Goal: Information Seeking & Learning: Compare options

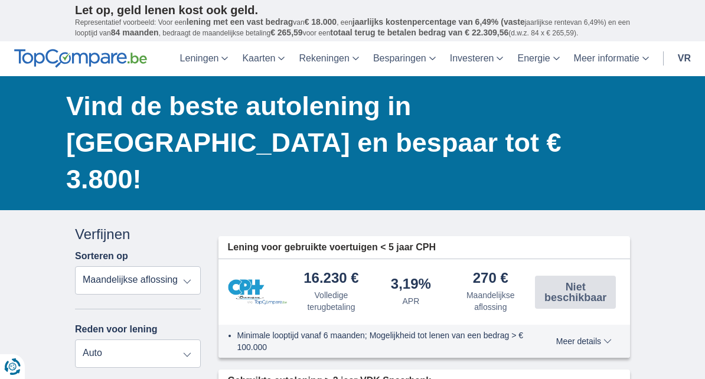
click at [189, 266] on select "Volledige terugbetaling APR Maandelijkse aflossing" at bounding box center [138, 280] width 126 height 28
click at [193, 339] on select "Persoonlijke lening Auto Motorfiets / fiets Caravan / stacaravan Werken Energie…" at bounding box center [138, 353] width 126 height 28
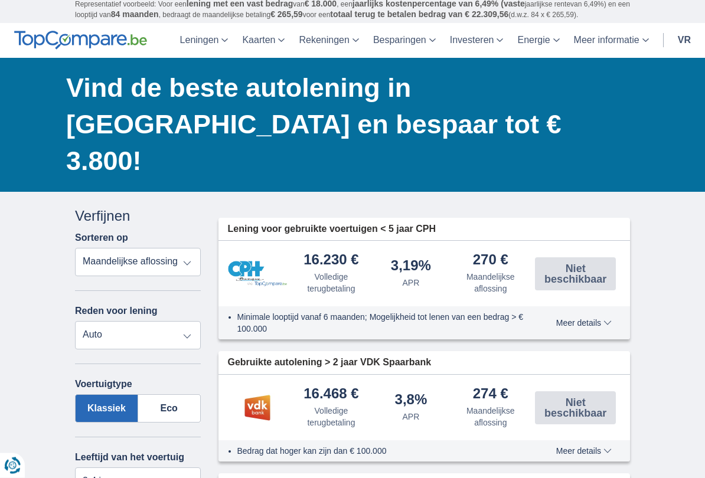
scroll to position [18, 0]
click at [178, 378] on label "Eco" at bounding box center [169, 408] width 63 height 28
click at [0, 0] on input "Eco" at bounding box center [0, 0] width 0 height 0
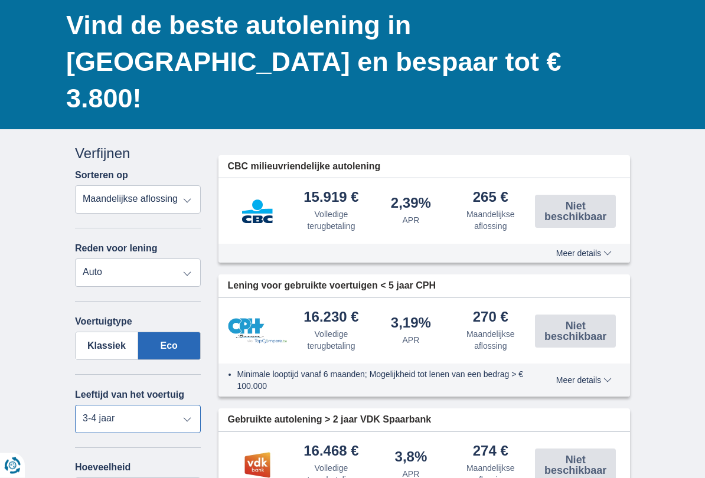
click at [186, 378] on select "Negen 0-1 jaar 1-2 jaar 2-3 jaar 3-4 jaar 4-5 jaar 5+ jaar" at bounding box center [138, 419] width 126 height 28
select select "5+"
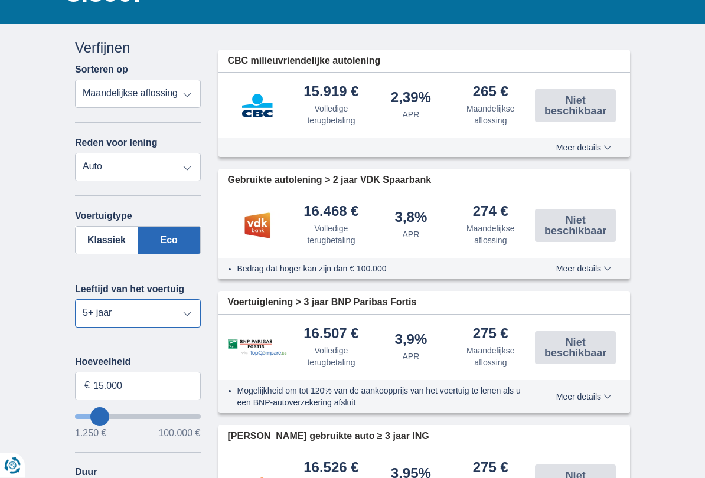
scroll to position [211, 0]
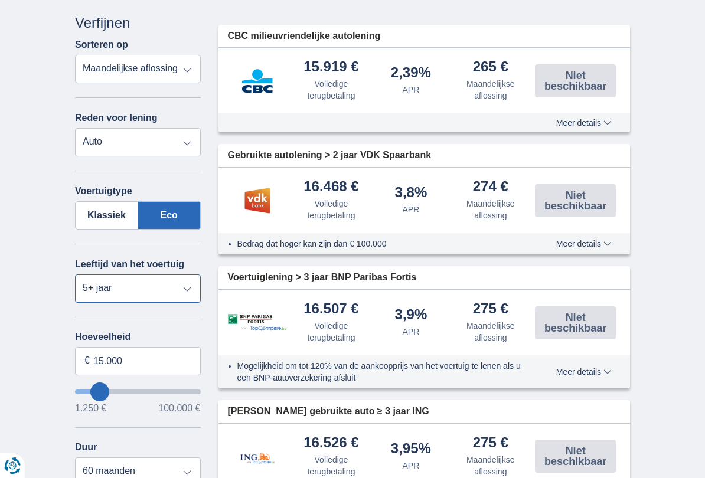
type input "22.250"
type input "22250"
type input "25.250"
type input "25250"
type input "27.250"
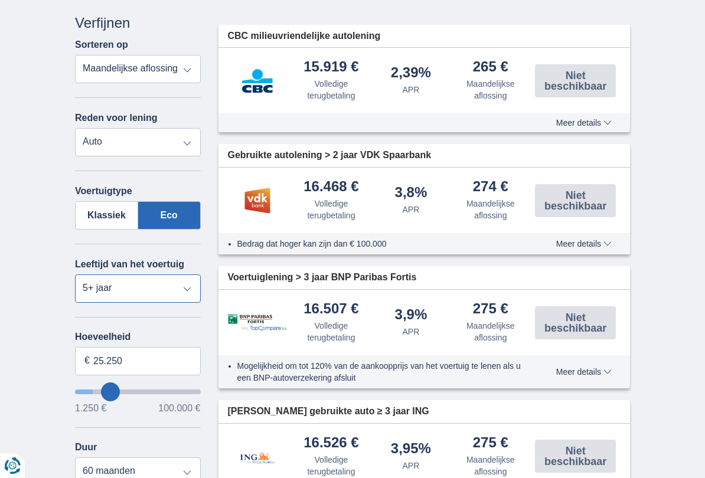
type input "27250"
type input "28.250"
type input "28250"
type input "31.250"
type input "31250"
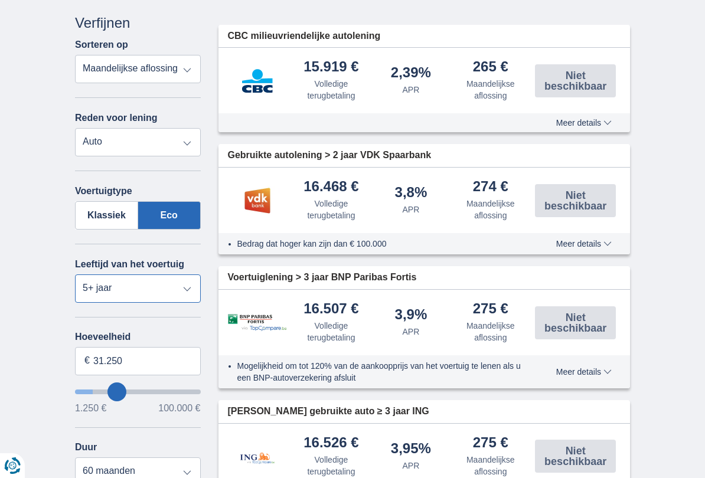
type input "32.250"
type input "32250"
type input "35.250"
type input "35250"
select select "120"
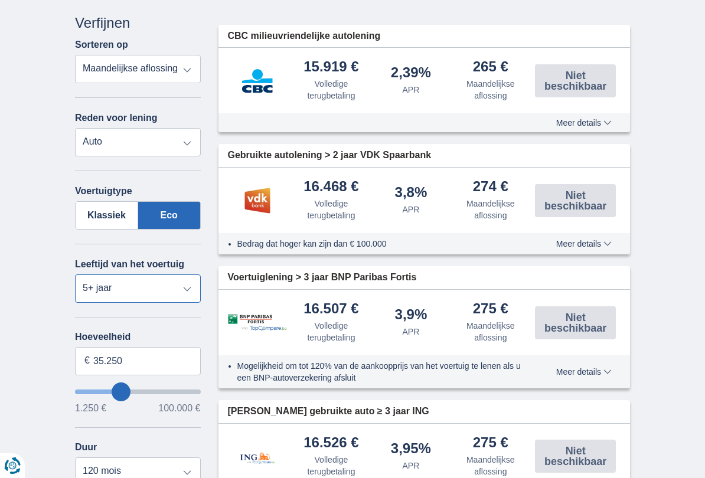
type input "37.250"
type input "37250"
type input "40.250"
type input "40250"
type input "41.250"
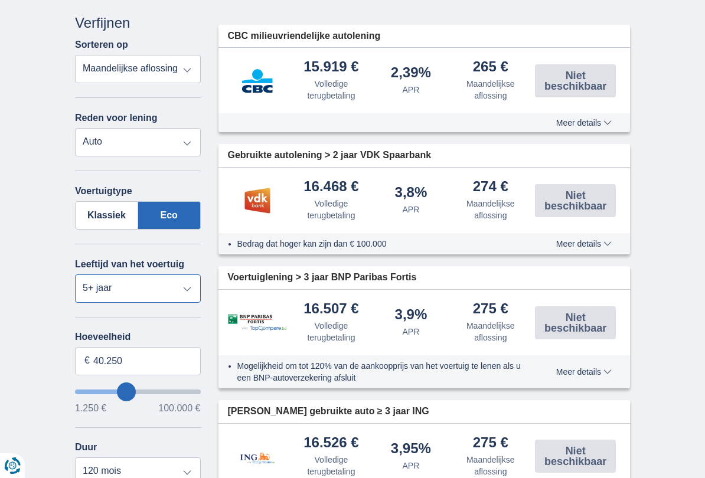
type input "41250"
type input "44.250"
type input "44250"
type input "45.250"
type input "45250"
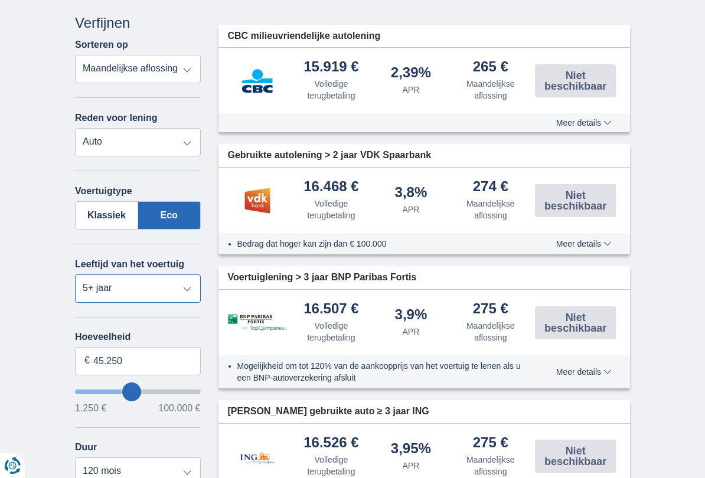
type input "46.250"
type input "46250"
type input "47.250"
type input "47250"
type input "48.250"
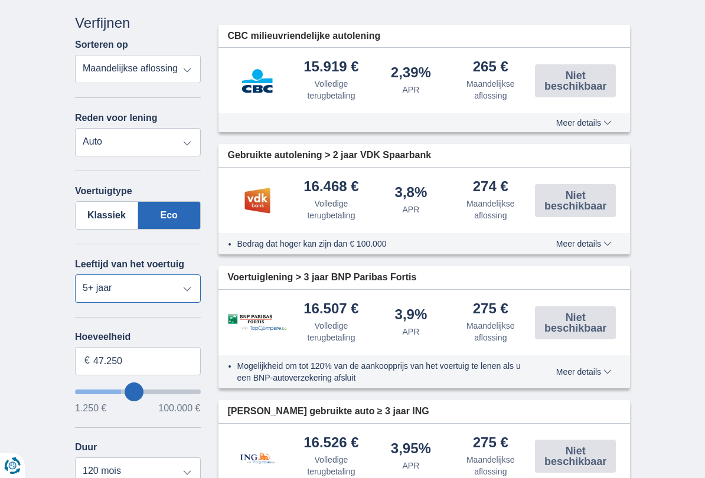
type input "48250"
type input "49.250"
type input "49250"
type input "50.250"
type input "50250"
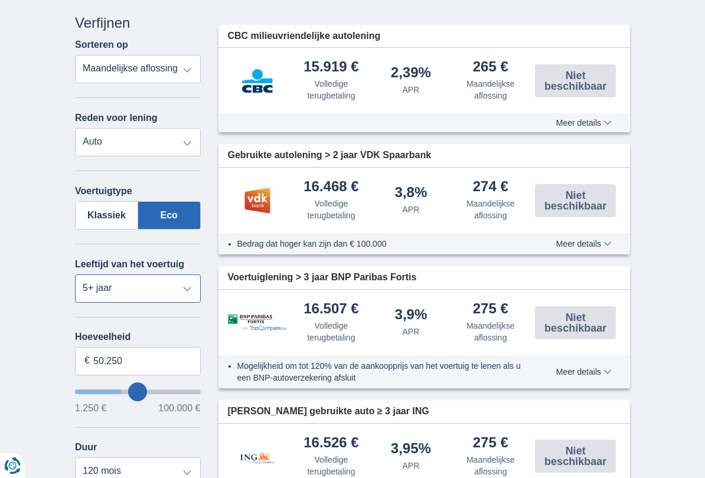
type input "51.250"
type input "51250"
type input "52.250"
type input "52250"
type input "53.250"
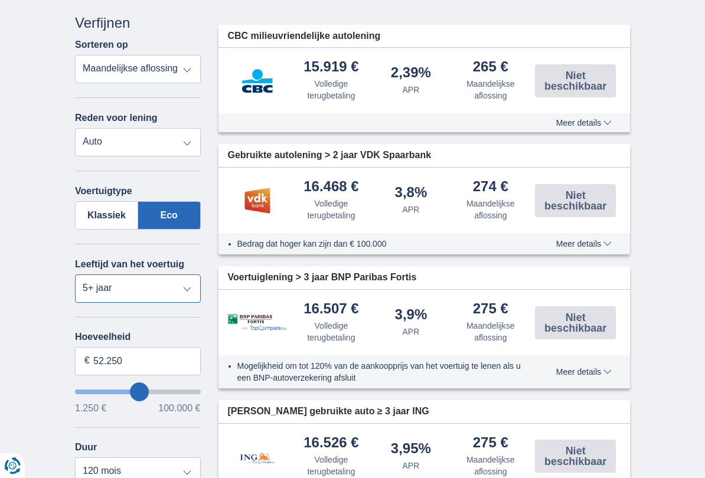
type input "53250"
type input "54.250"
type input "54250"
type input "55.250"
type input "55250"
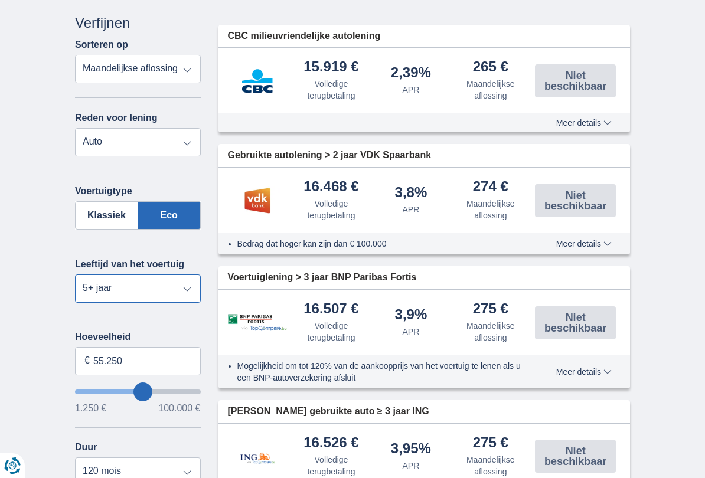
type input "56.250"
type input "56250"
type input "55.250"
type input "55250"
type input "52.250"
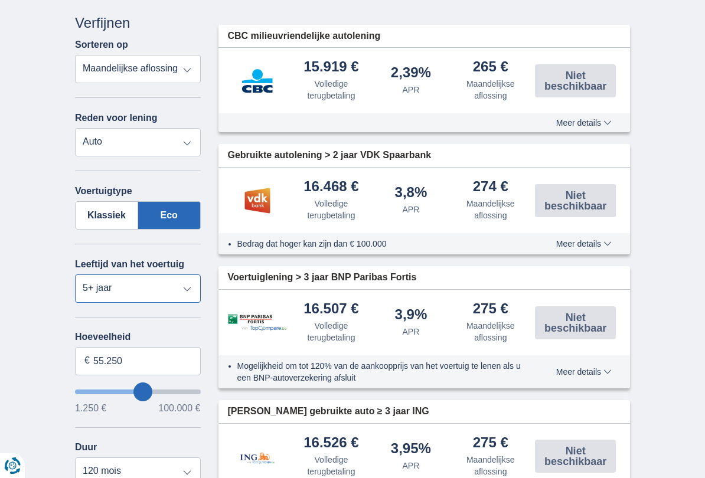
type input "52250"
type input "51.250"
type input "51250"
type input "50.250"
type input "50250"
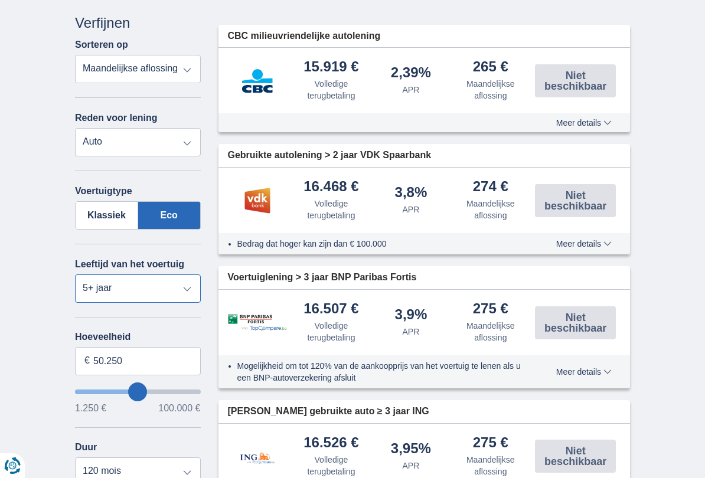
type input "49.250"
type input "49250"
type input "48.250"
type input "48250"
type input "46.250"
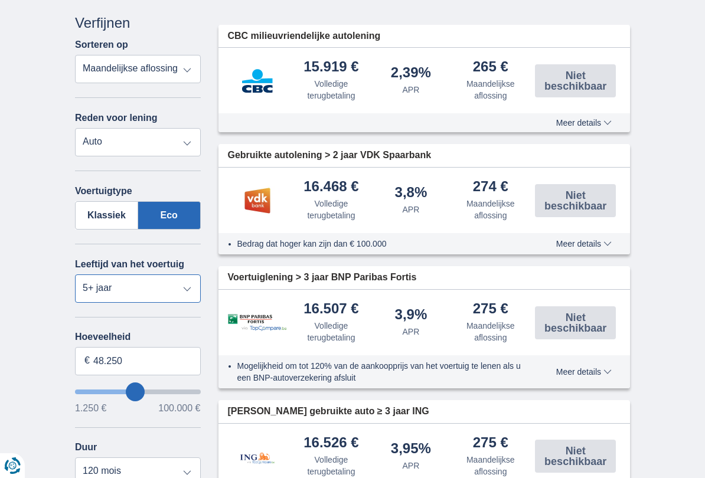
type input "46250"
type input "45.250"
type input "45250"
type input "44.250"
type input "44250"
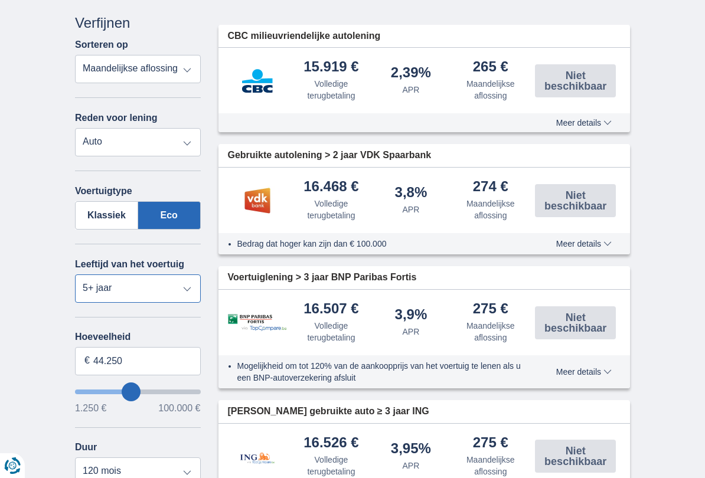
type input "43.250"
type input "43250"
type input "42.250"
type input "42250"
type input "41.250"
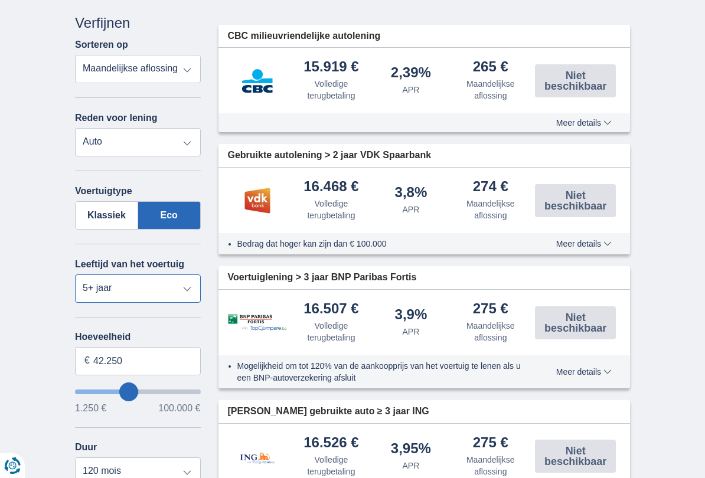
type input "41250"
type input "40.250"
type input "40250"
type input "39.250"
type input "39250"
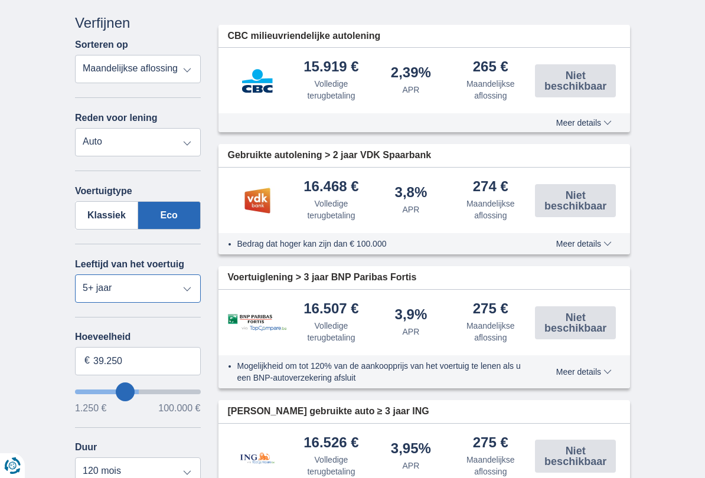
type input "38.250"
type input "38250"
type input "37.250"
type input "37250"
type input "36.250"
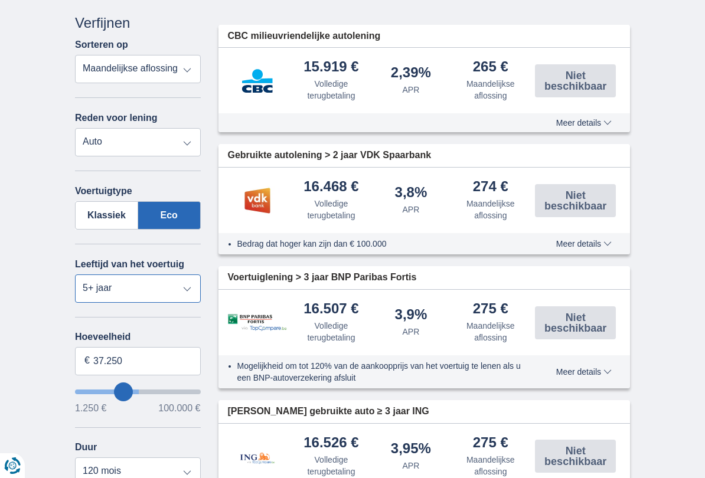
type input "36250"
type input "35.250"
type input "35250"
type input "34.250"
type input "34250"
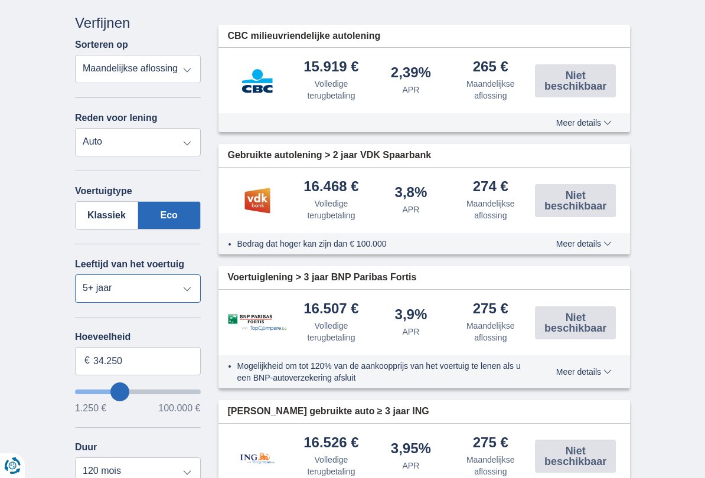
type input "33.250"
type input "33250"
type input "32.250"
type input "32250"
type input "31.250"
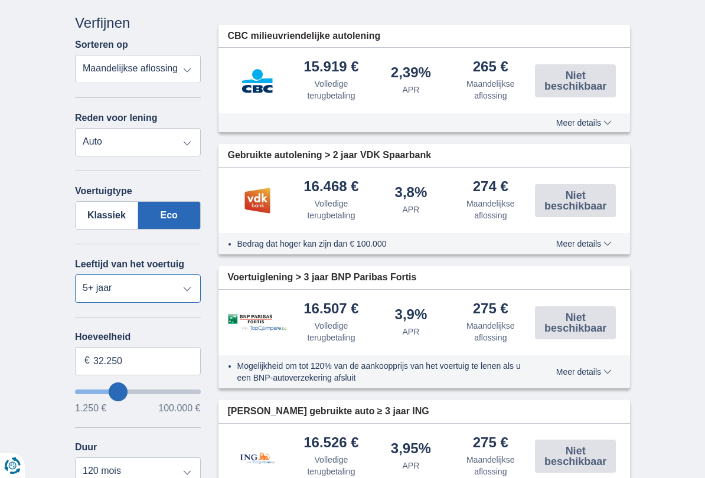
type input "31250"
type input "30.250"
type input "30250"
type input "29.250"
type input "29250"
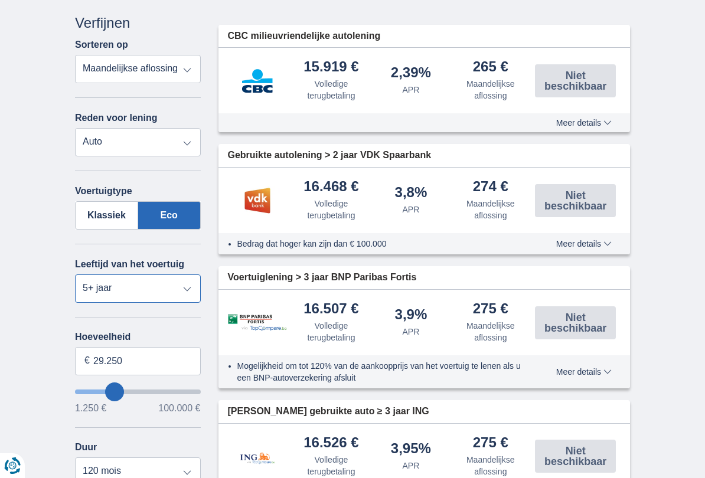
type input "28.250"
type input "28250"
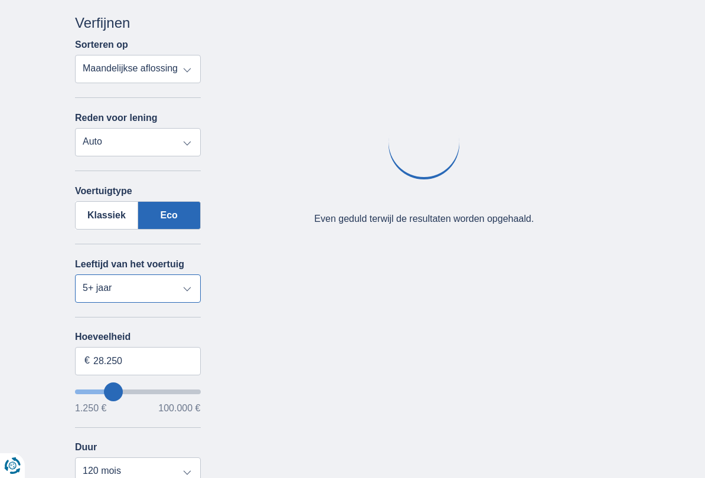
type input "29.250"
type input "29250"
type input "30.250"
type input "30250"
type input "31.250"
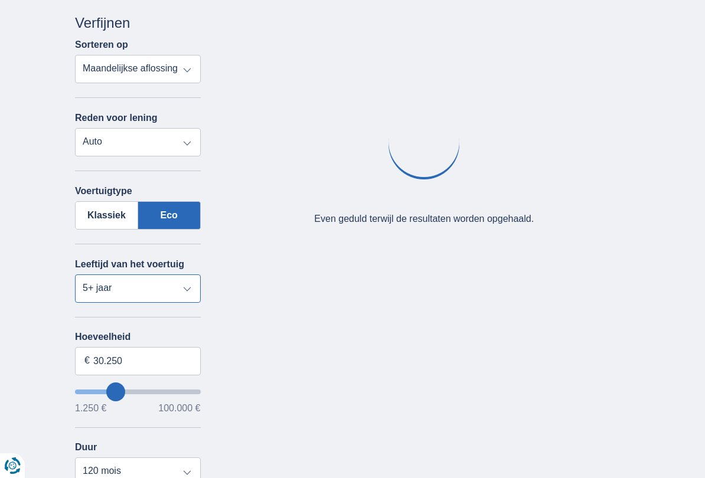
type input "31250"
type input "32.250"
type input "32250"
type input "33.250"
type input "33250"
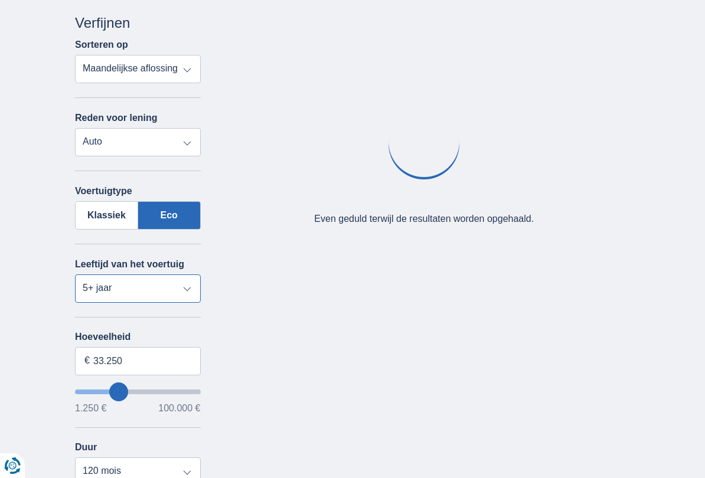
type input "34.250"
type input "34250"
type input "35.250"
type input "35250"
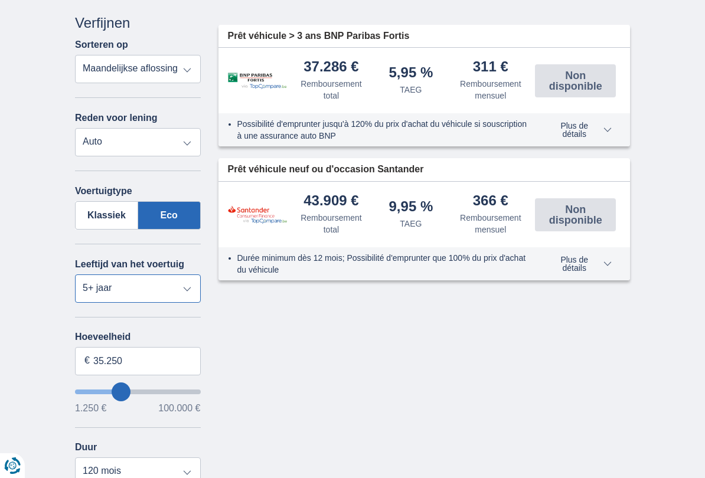
type input "36.250"
type input "36250"
type input "37.250"
type input "37250"
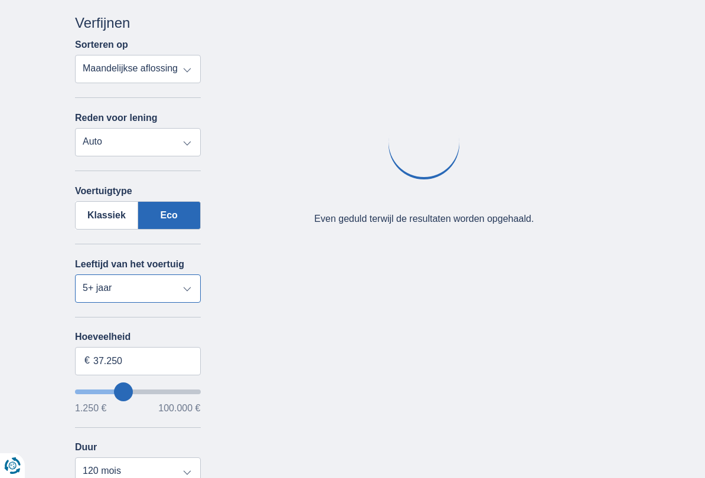
type input "36.250"
type input "36250"
type input "35.250"
type input "35250"
type input "34.250"
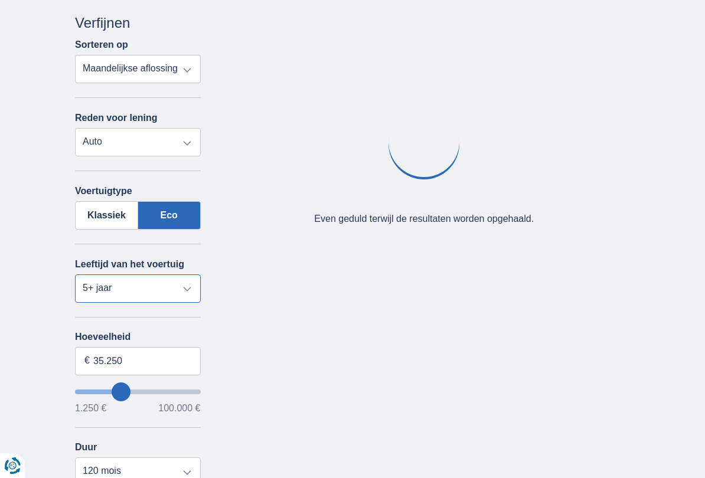
type input "34250"
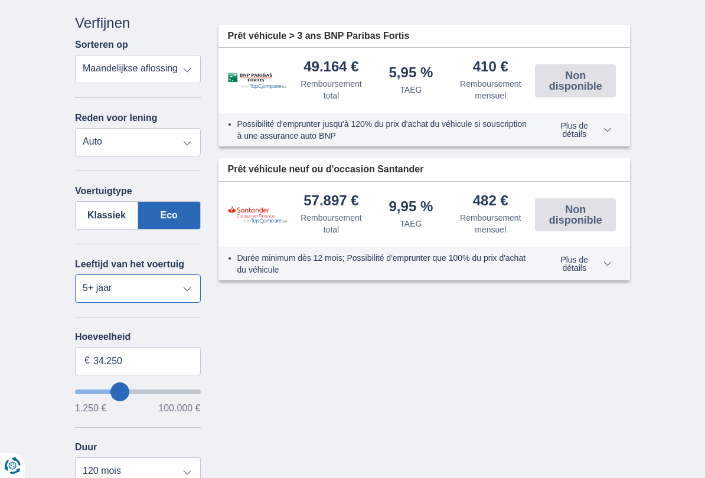
type input "35.250"
type input "35250"
type input "36.250"
type input "36250"
type input "37.250"
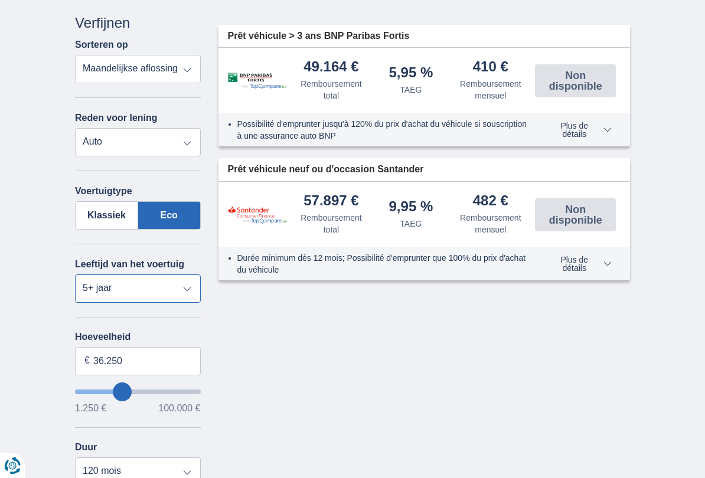
type input "37250"
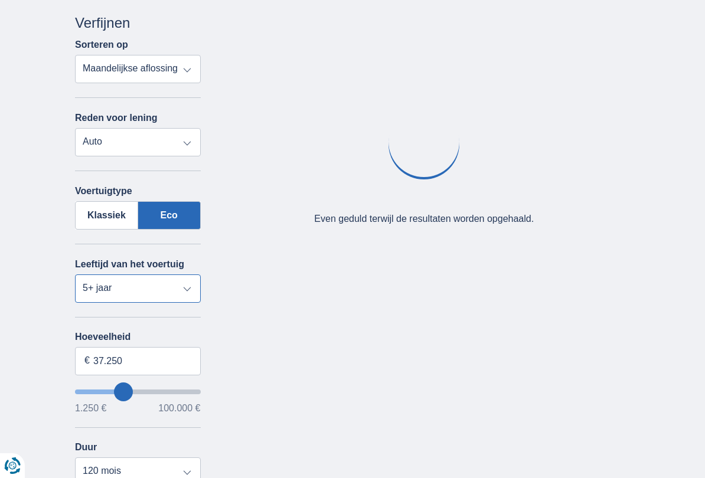
type input "38.250"
type input "38250"
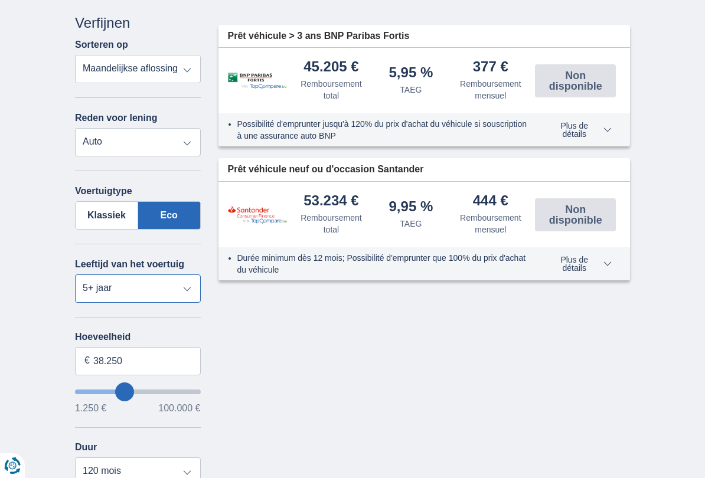
type input "37.250"
type input "37250"
type input "36.250"
type input "36250"
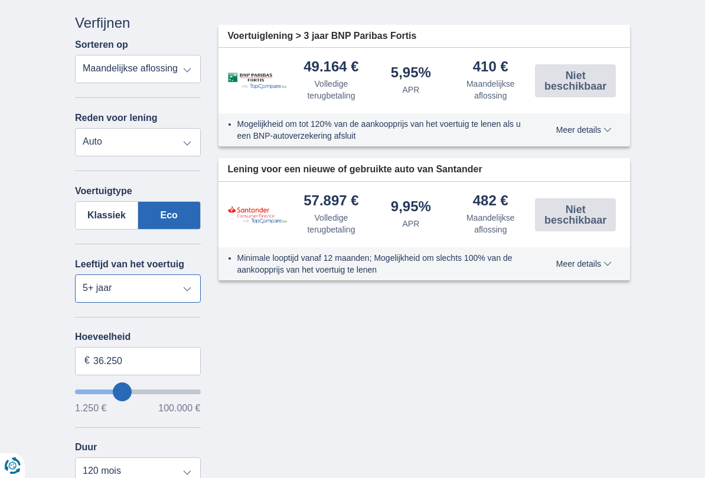
type input "35.250"
type input "35250"
type input "36.250"
type input "36250"
type input "37.250"
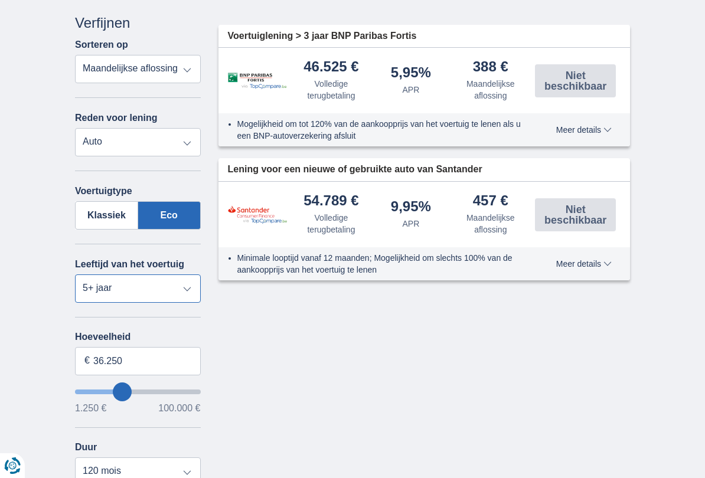
type input "37250"
type input "38.250"
type input "38250"
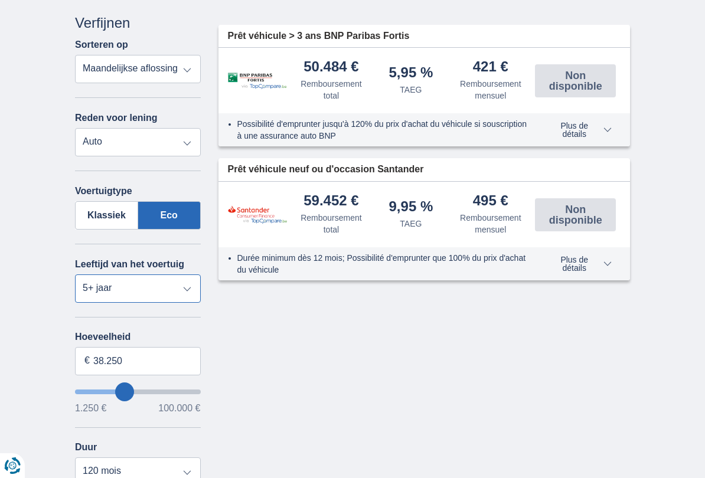
type input "37.250"
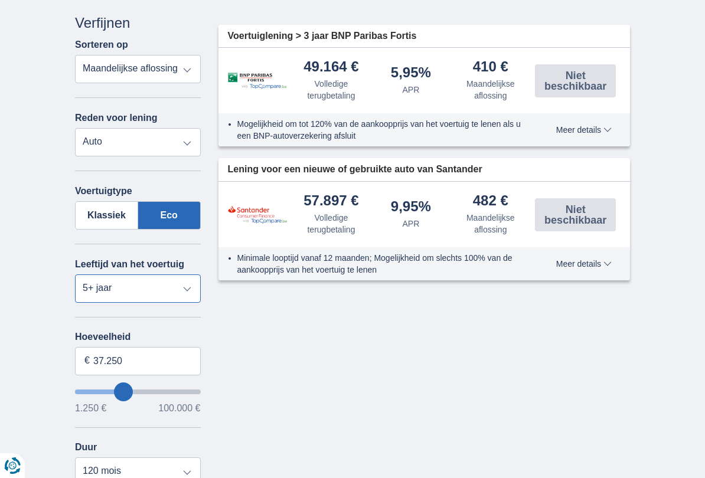
type input "37250"
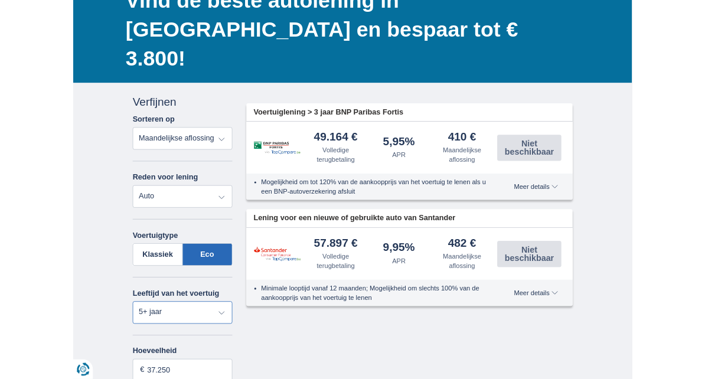
scroll to position [105, 0]
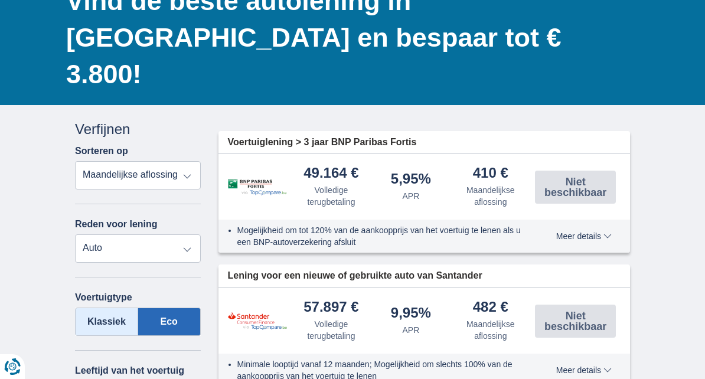
click at [104, 316] on font "Klassiek" at bounding box center [106, 321] width 38 height 10
click at [0, 0] on input "Klassiek" at bounding box center [0, 0] width 0 height 0
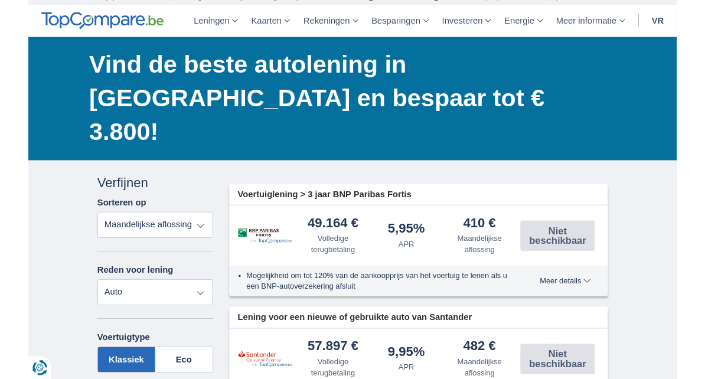
scroll to position [57, 0]
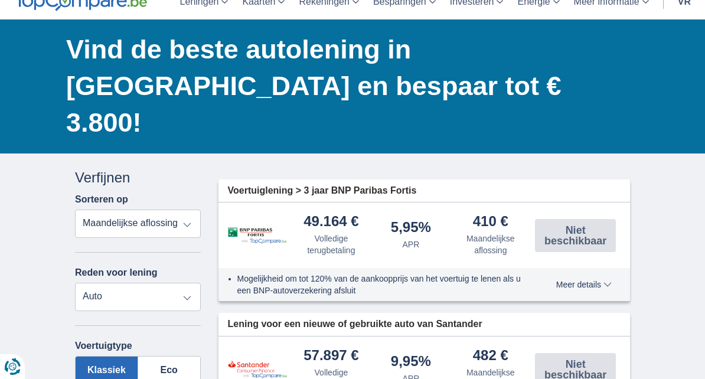
click at [176, 209] on select "Volledige terugbetaling APR Maandelijkse aflossing" at bounding box center [138, 223] width 126 height 28
click at [583, 280] on font "Meer details" at bounding box center [578, 284] width 45 height 9
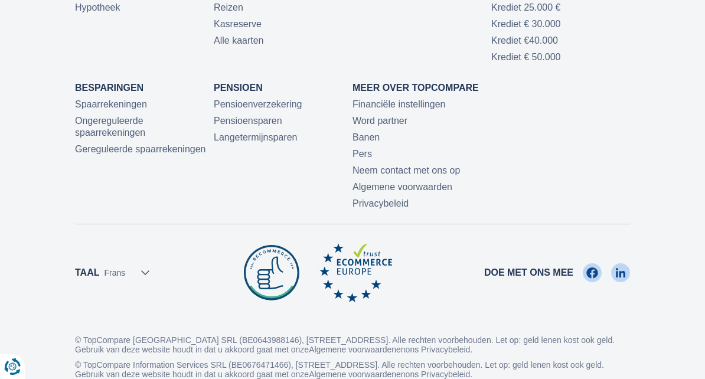
scroll to position [4467, 0]
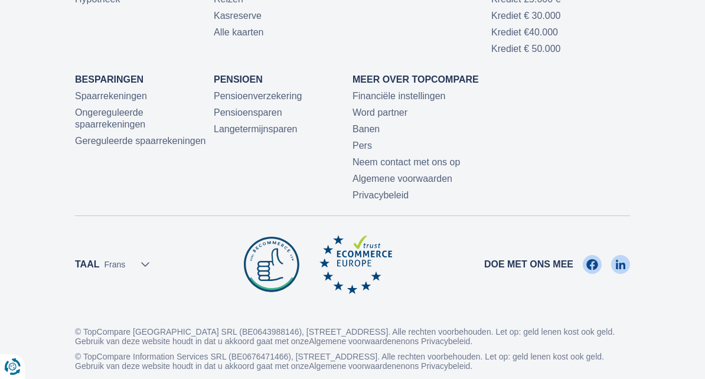
click at [148, 258] on select "Nederlands Frans" at bounding box center [126, 264] width 45 height 12
select select "/nl/lening/autolening/results-pull?utm_source=google&utm_medium=cpc&utm_term=le…"
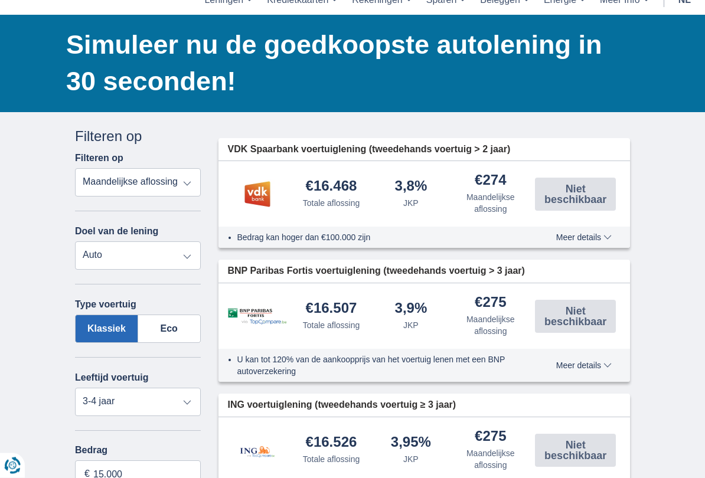
scroll to position [84, 0]
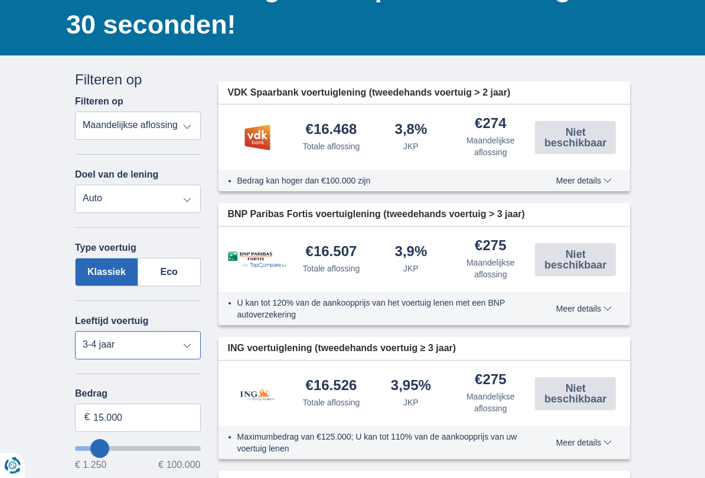
click at [189, 352] on select "Nieuw 0-1 jaar 1-2 jaar 2-3 jaar 3-4 jaar 4-5 jaar 5+ jaar" at bounding box center [138, 346] width 126 height 28
select select "5+"
click at [164, 407] on input "15.000" at bounding box center [138, 418] width 126 height 28
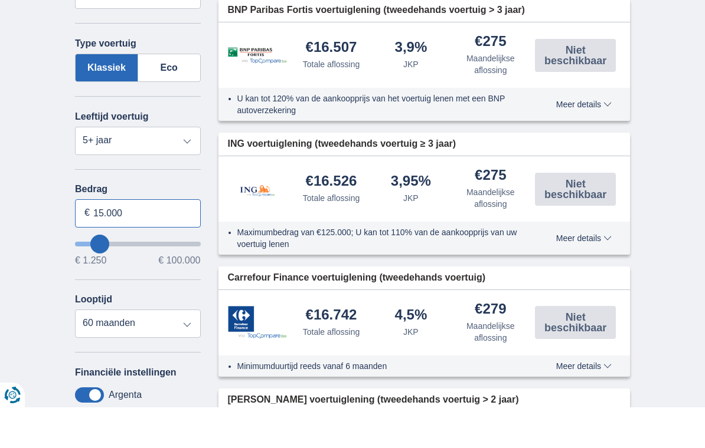
scroll to position [333, 0]
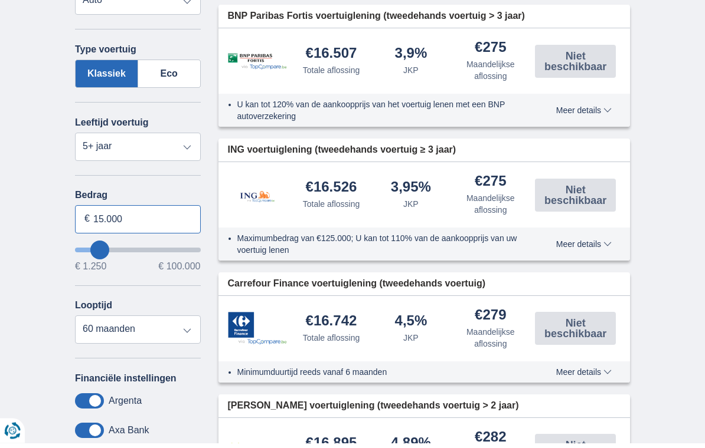
type input "21.250"
type input "21250"
type input "23.250"
type input "23250"
type input "25.250"
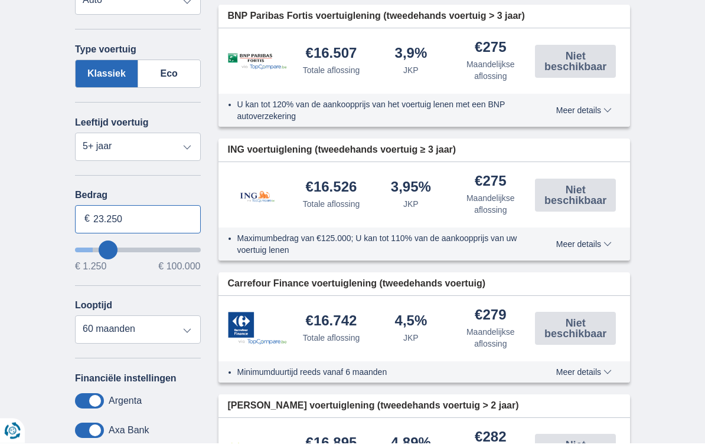
type input "25250"
type input "26.250"
type input "26250"
type input "27.250"
type input "27250"
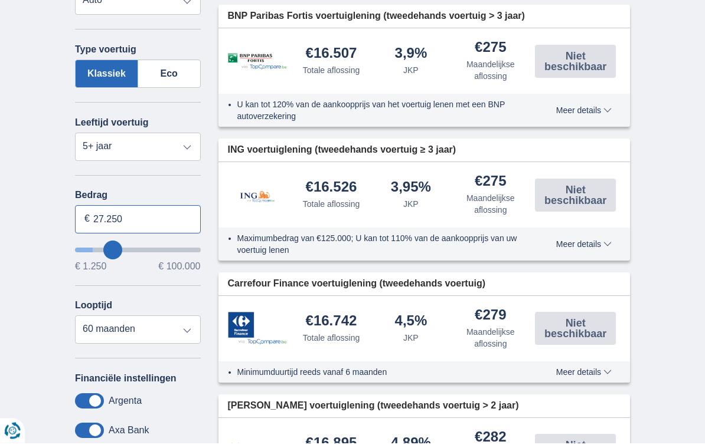
type input "28.250"
type input "28250"
type input "29.250"
type input "29250"
type input "31.250"
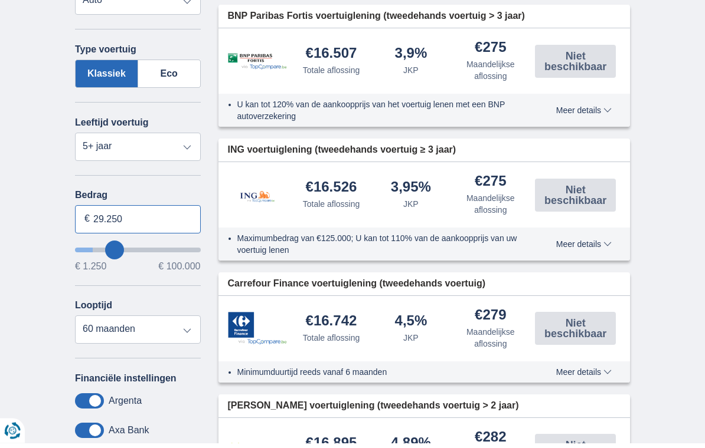
type input "31250"
type input "32.250"
type input "32250"
type input "33.250"
type input "33250"
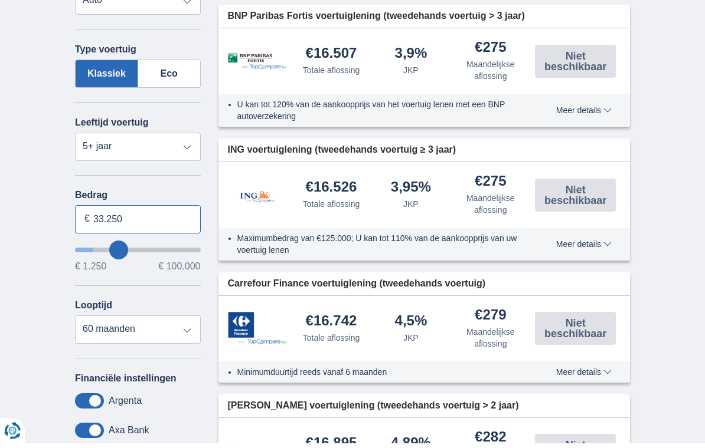
type input "34.250"
type input "34250"
type input "35.250"
type input "35250"
type input "37.250"
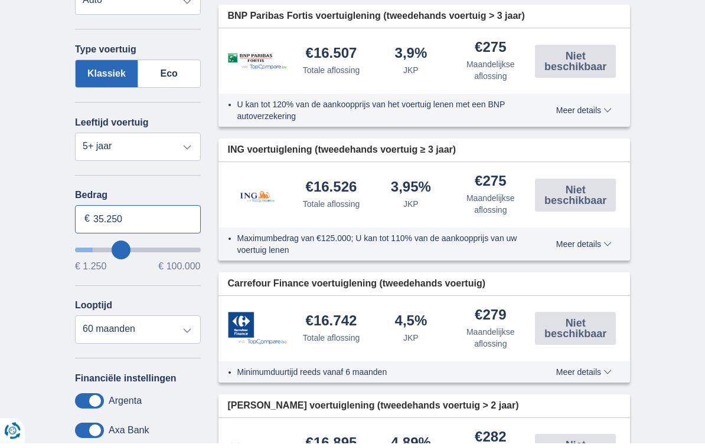
type input "37250"
type input "38.250"
type input "38250"
type input "39.250"
type input "39250"
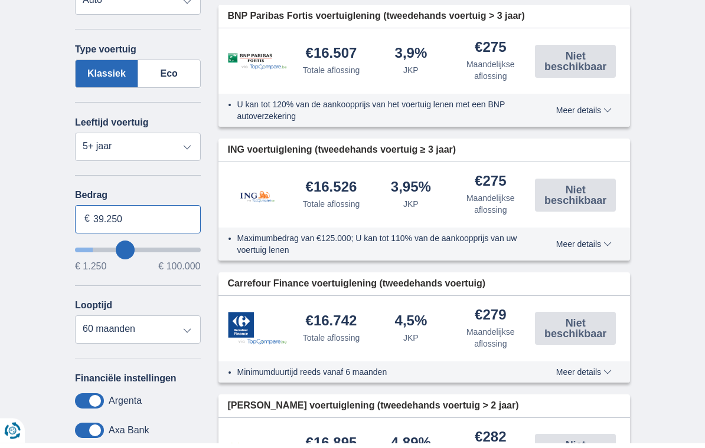
type input "40.250"
type input "40250"
type input "41.250"
type input "41250"
type input "42.250"
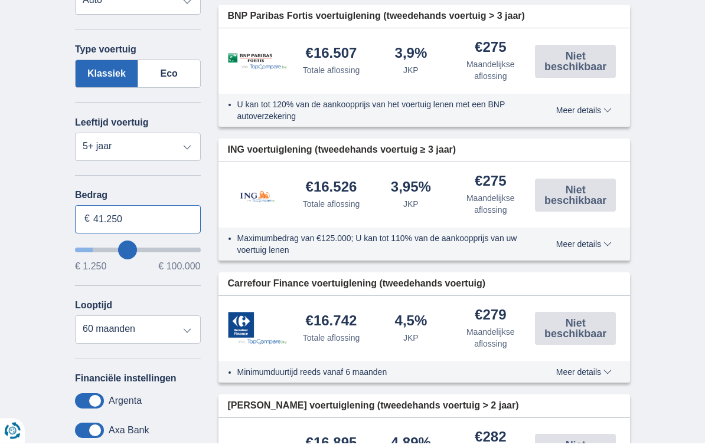
type input "42250"
type input "43.250"
type input "43250"
type input "44.250"
type input "44250"
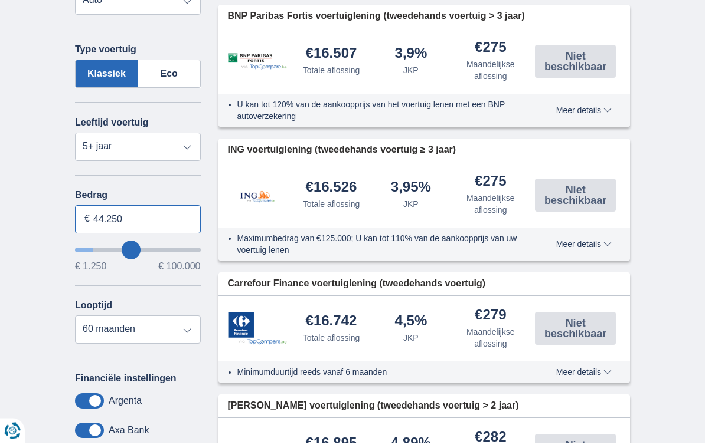
type input "45.250"
type input "45250"
type input "46.250"
type input "46250"
type input "47.250"
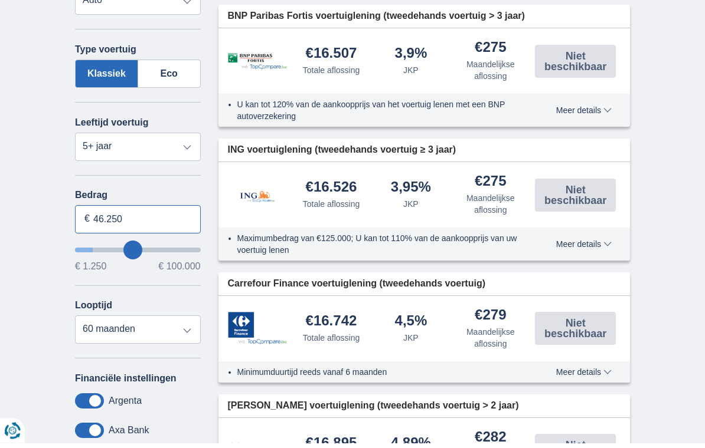
type input "47250"
type input "48.250"
type input "48250"
select select "120"
type input "49.250"
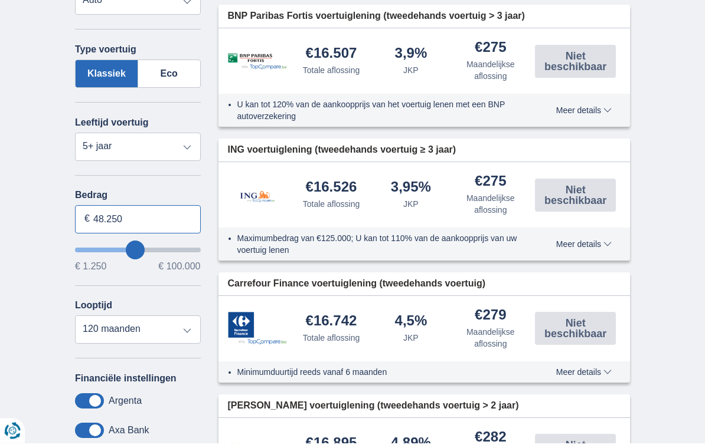
type input "49250"
type input "50.250"
type input "50250"
type input "51.250"
type input "51250"
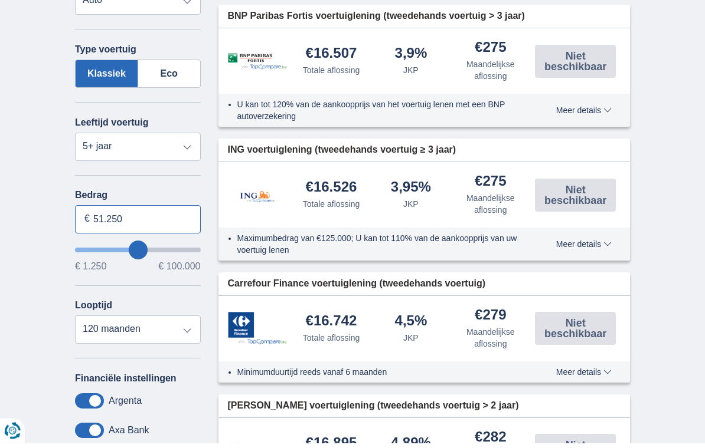
type input "52.250"
type input "52250"
type input "53.250"
type input "53250"
type input "54.250"
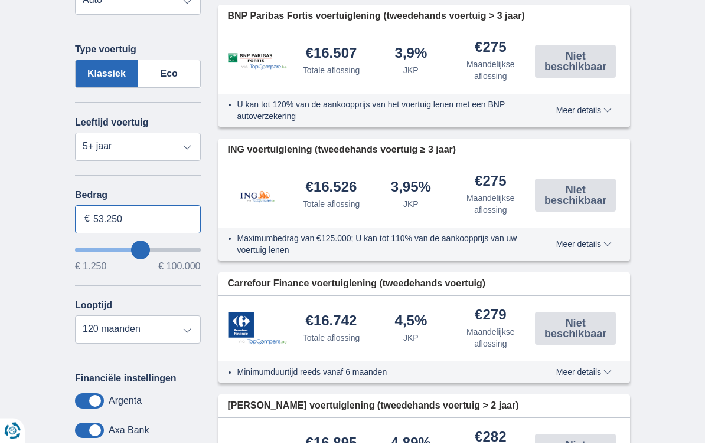
type input "54250"
type input "55.250"
type input "55250"
type input "56.250"
type input "56250"
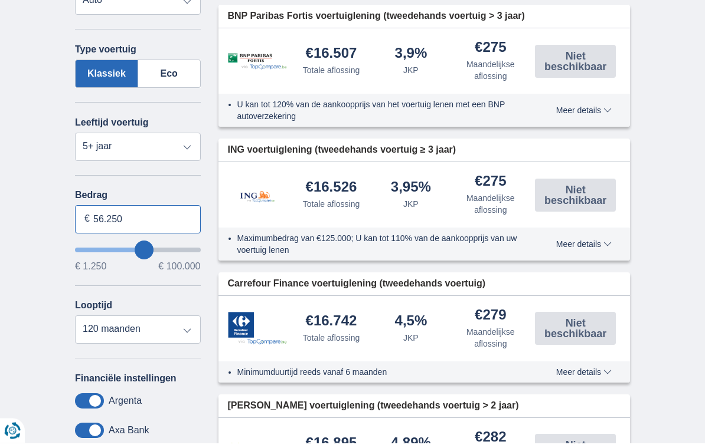
type input "57.250"
type input "57250"
type input "58.250"
type input "58250"
type input "59.250"
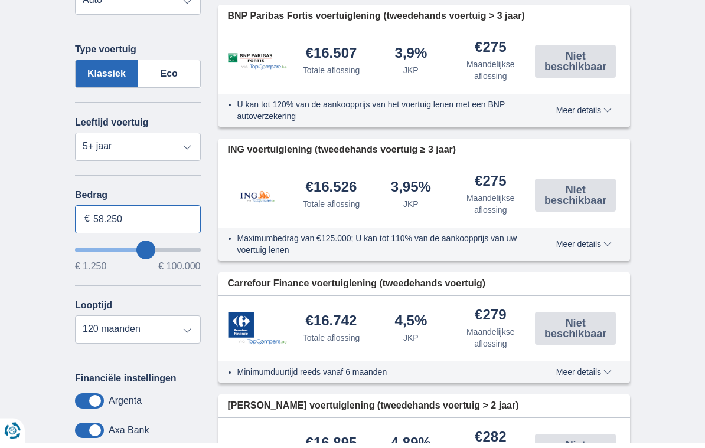
type input "59250"
type input "60.250"
type input "60250"
type input "59.250"
type input "59250"
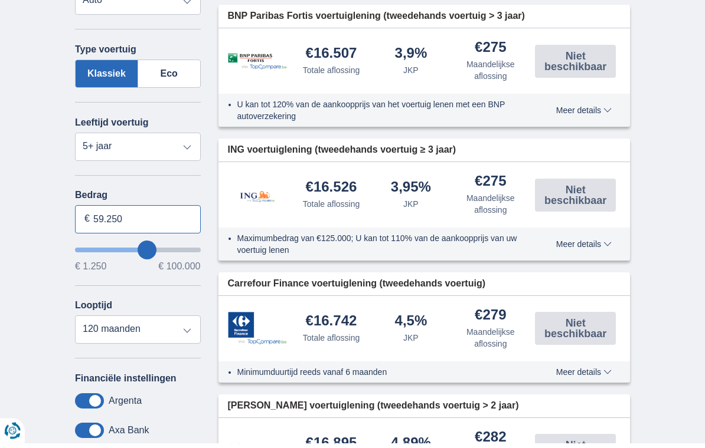
type input "57.250"
type input "57250"
type input "56.250"
type input "56250"
type input "55.250"
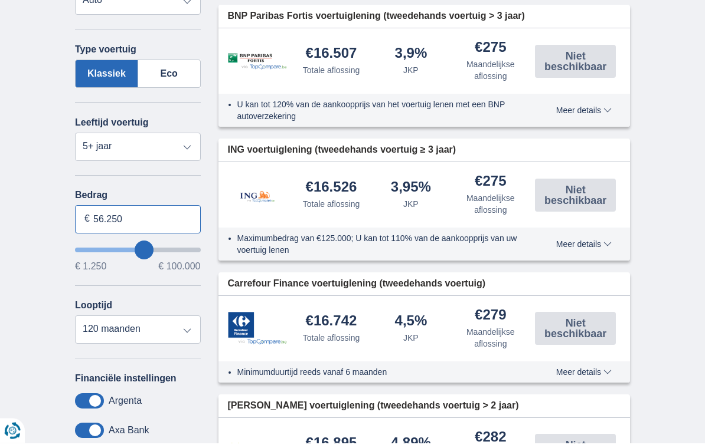
type input "55250"
type input "54.250"
type input "54250"
type input "52.250"
type input "52250"
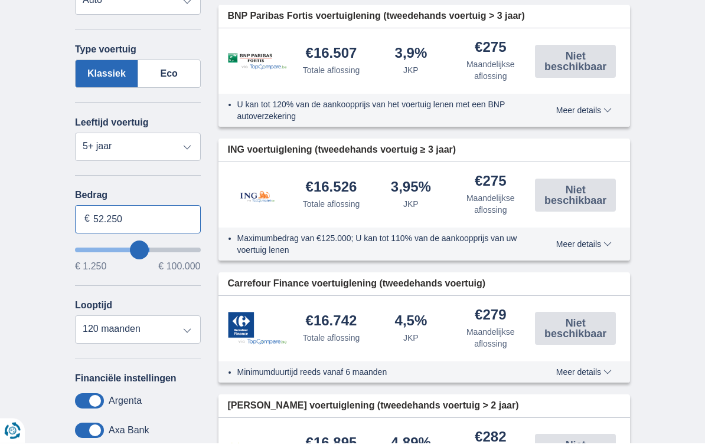
type input "51.250"
type input "51250"
type input "50.250"
type input "50250"
type input "49.250"
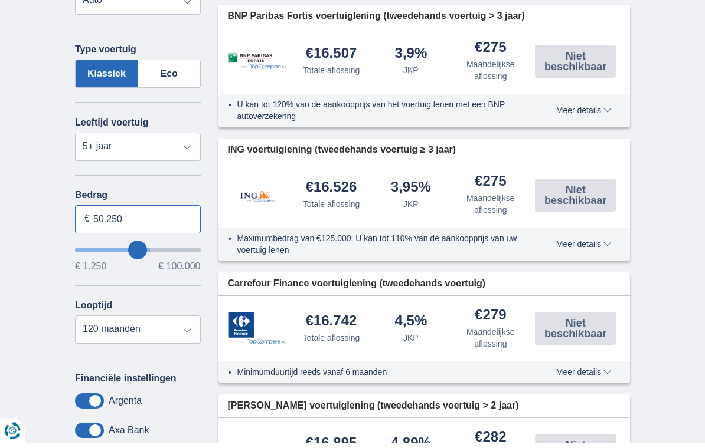
type input "49250"
type input "48.250"
type input "48250"
type input "46.250"
type input "46250"
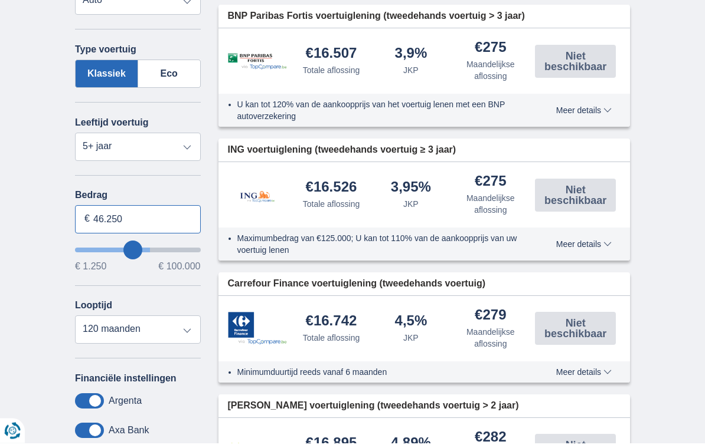
type input "45.250"
type input "45250"
type input "44.250"
type input "44250"
type input "43.250"
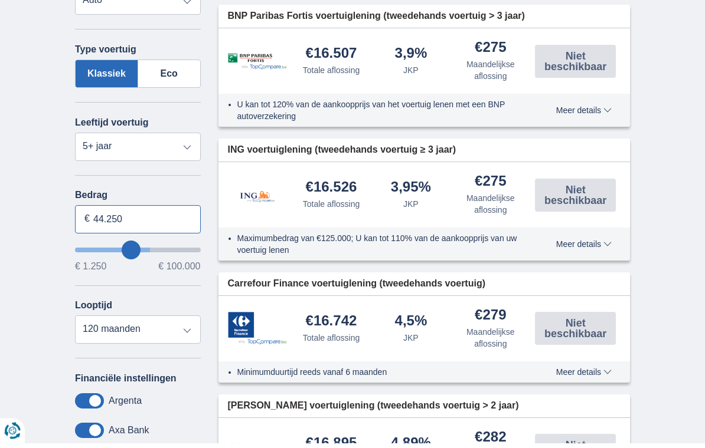
type input "43250"
type input "41.250"
type input "41250"
type input "40.250"
type input "40250"
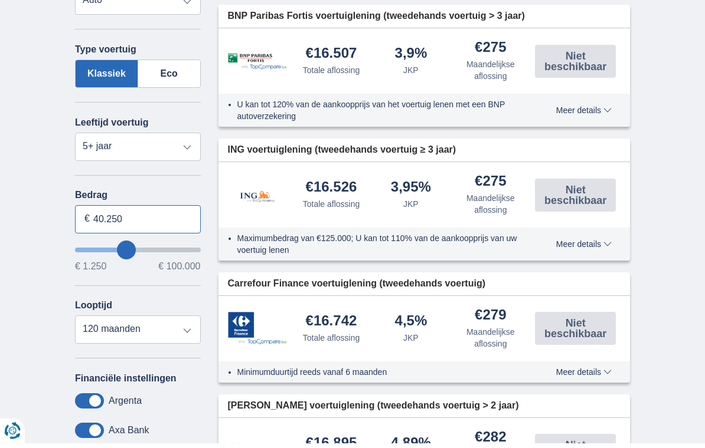
type input "39.250"
type input "39250"
type input "38.250"
type input "38250"
type input "37.250"
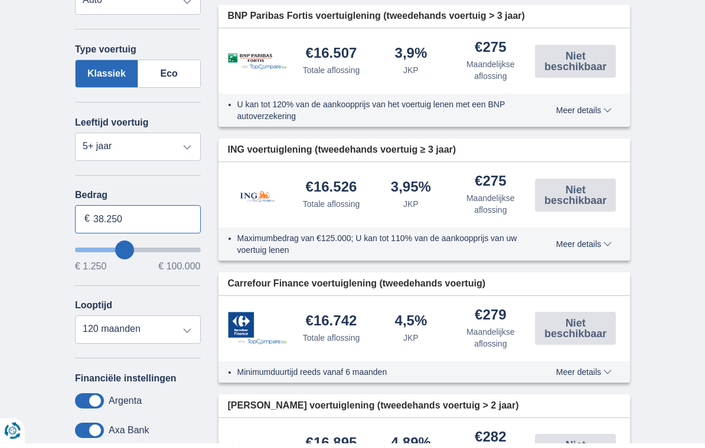
type input "37250"
type input "36.250"
type input "36250"
type input "35.250"
type input "35250"
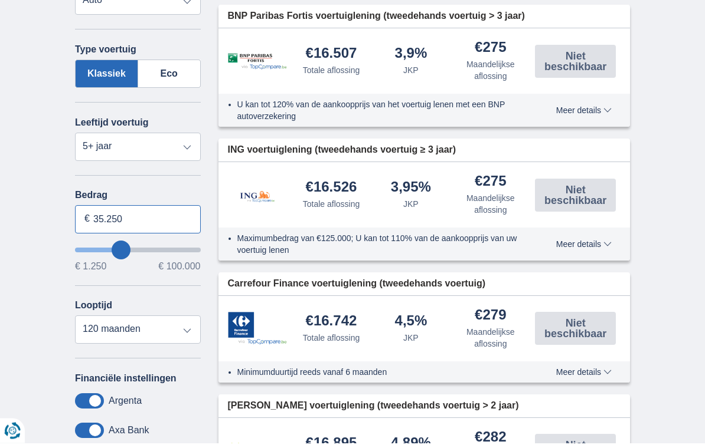
type input "34.250"
type input "34250"
type input "33.250"
type input "33250"
type input "32.250"
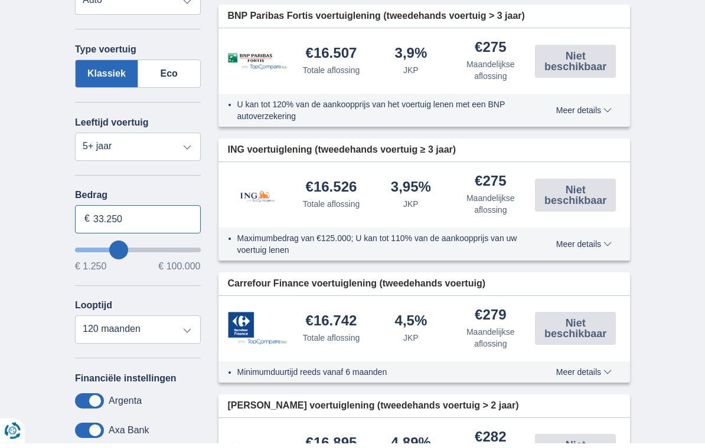
type input "32250"
type input "31.250"
type input "31250"
type input "30.250"
type input "30250"
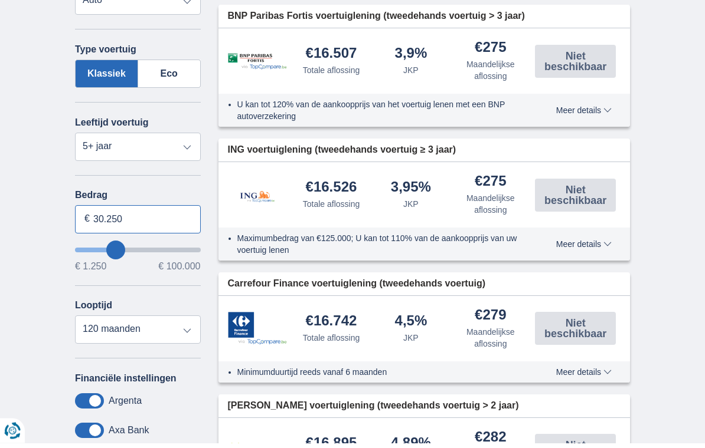
type input "29.250"
type input "29250"
type input "28.250"
type input "28250"
type input "27.250"
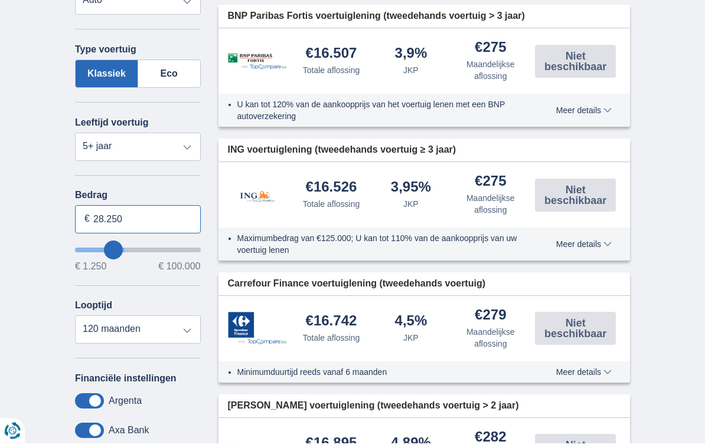
type input "27250"
type input "26.250"
type input "26250"
type input "27.250"
type input "27250"
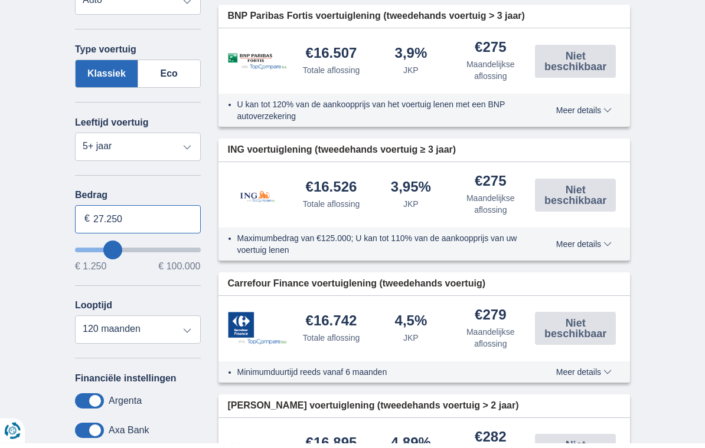
type input "28.250"
type input "28250"
type input "29.250"
type input "29250"
type input "30.250"
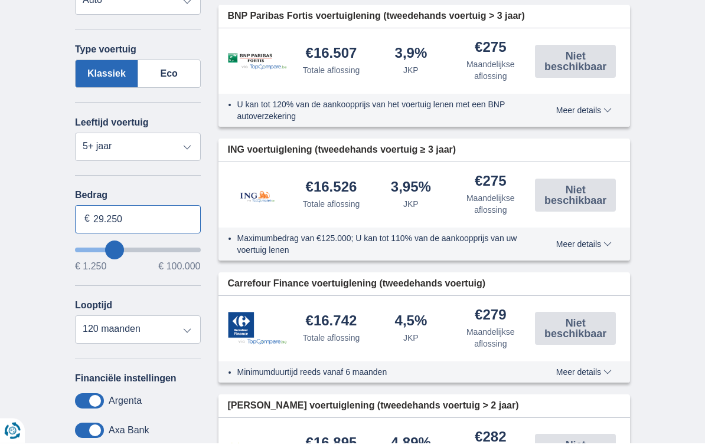
type input "30250"
type input "31.250"
type input "31250"
type input "32.250"
type input "32250"
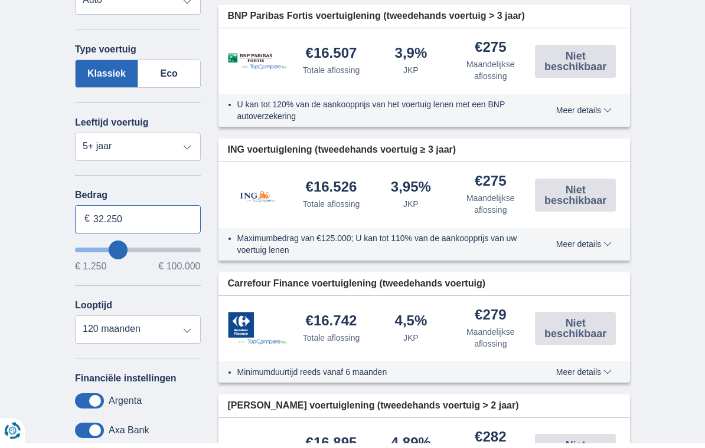
type input "33.250"
type input "33250"
type input "34.250"
type input "34250"
type input "35.250"
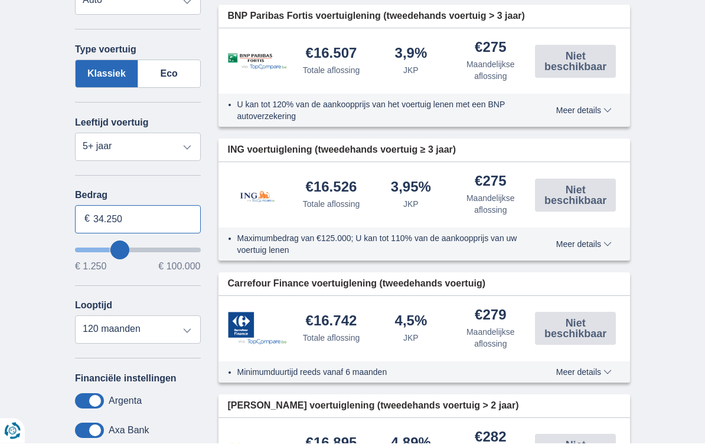
type input "35250"
type input "36.250"
type input "36250"
type input "37.250"
type input "37250"
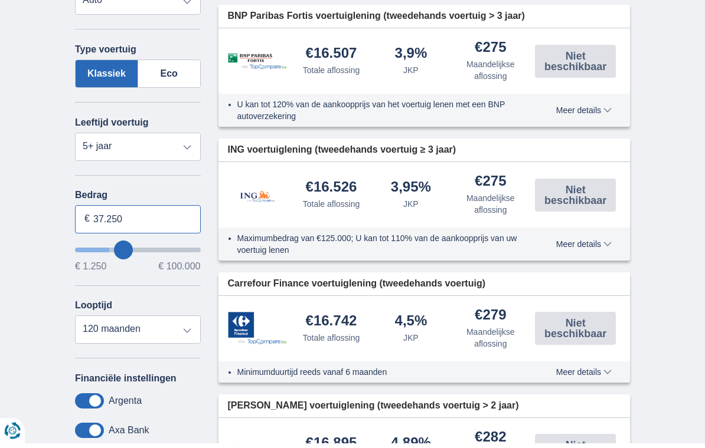
type input "38.250"
type input "38250"
type input "39.250"
type input "39250"
type input "40.250"
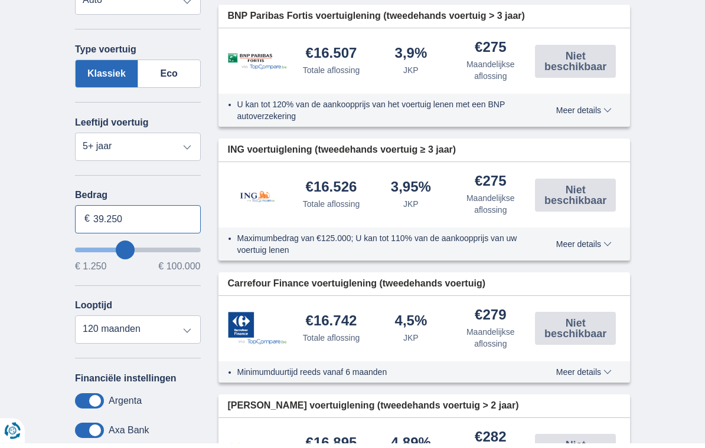
type input "40250"
type input "41.250"
type input "41250"
type input "42.250"
type input "42250"
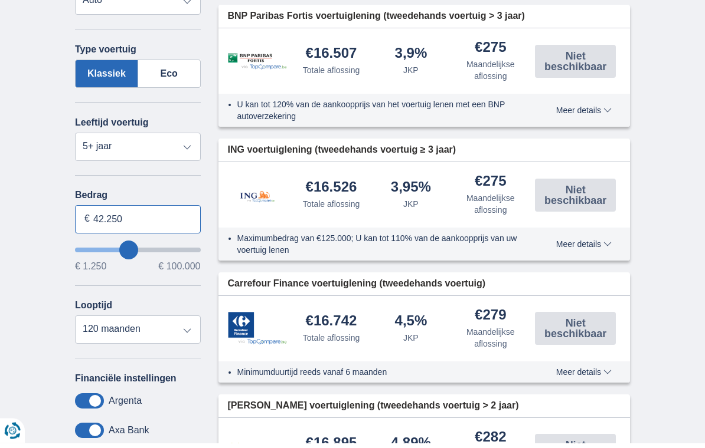
type input "43.250"
type input "43250"
type input "42.250"
type input "42250"
type input "41.250"
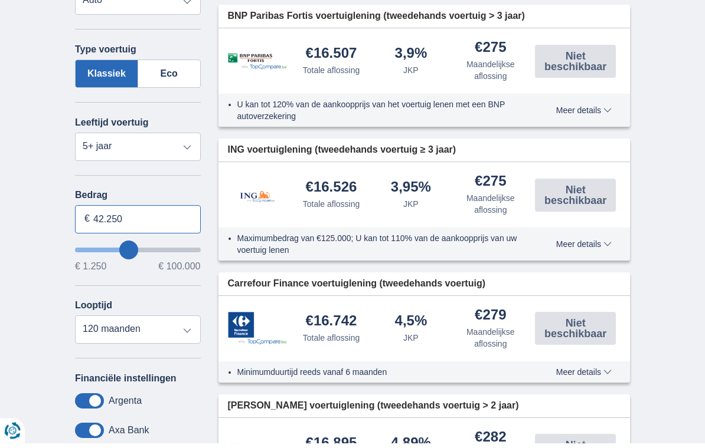
type input "41250"
type input "40.250"
type input "40250"
type input "39.250"
type input "39250"
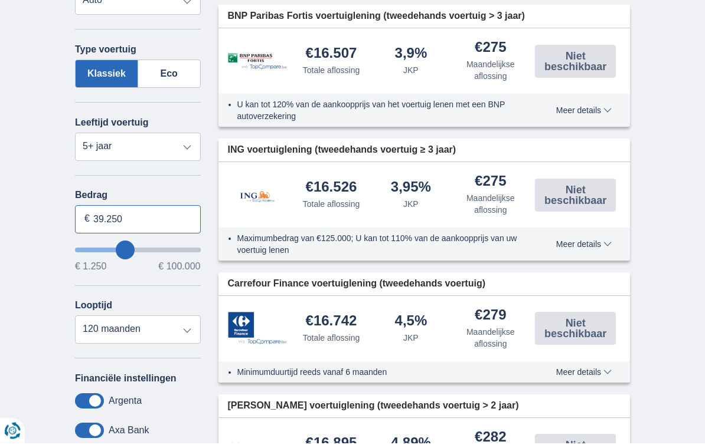
type input "38.250"
type input "38250"
type input "37.250"
type input "37250"
type input "36.250"
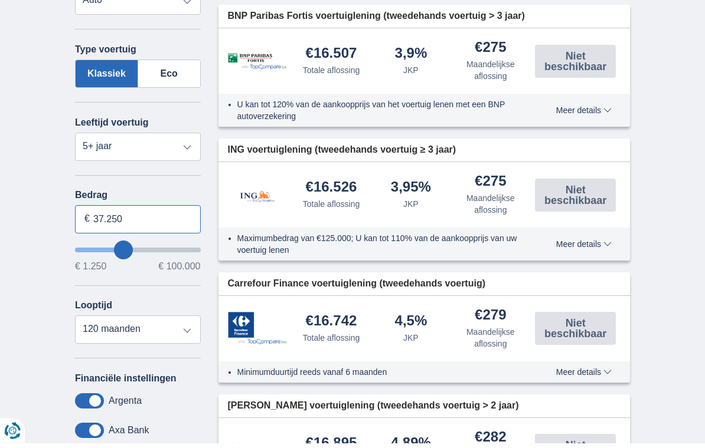
type input "36250"
type input "35.250"
type input "35250"
type input "34.250"
type input "34250"
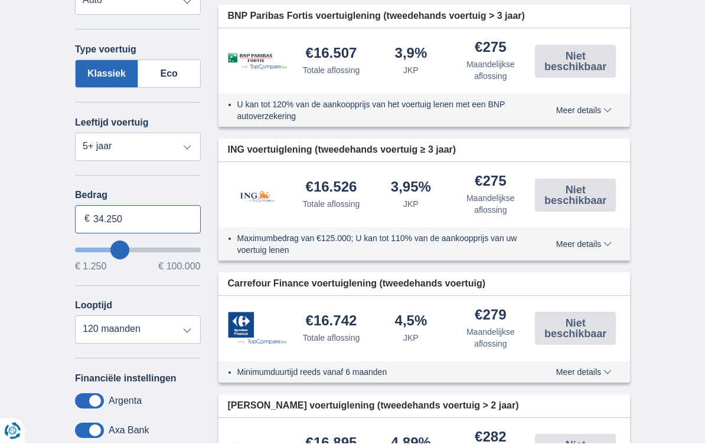
type input "33.250"
type input "33250"
type input "32.250"
type input "32250"
type input "31.250"
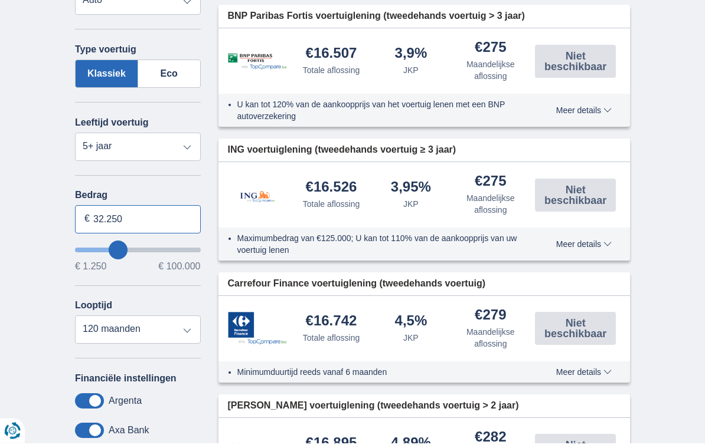
type input "31250"
type input "32.250"
type input "32250"
type input "33.250"
type input "33250"
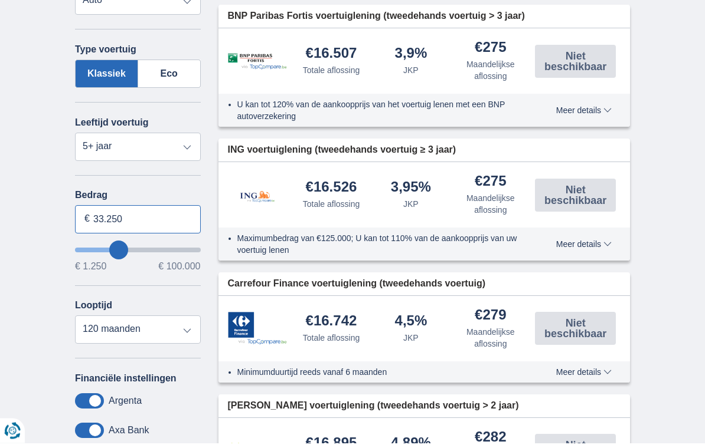
type input "34.250"
type input "34250"
type input "35.250"
type input "35250"
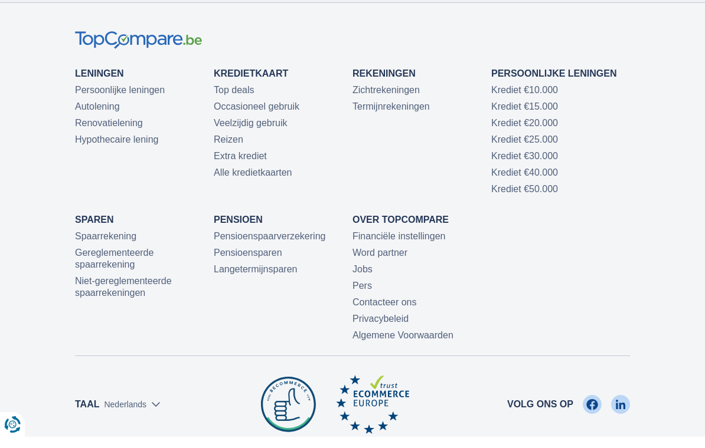
scroll to position [4730, 0]
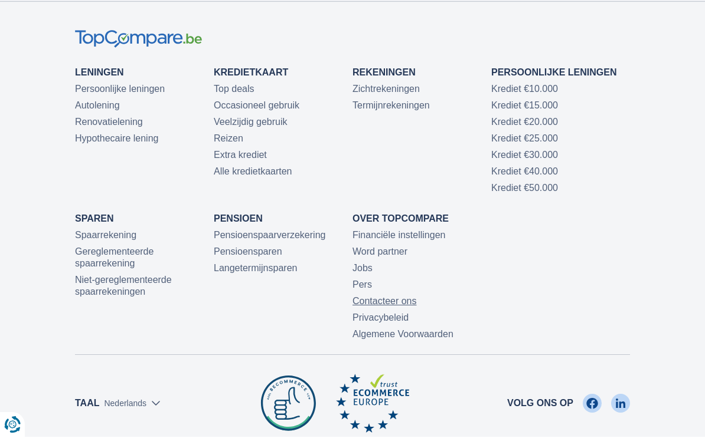
click at [395, 317] on link "Contacteer ons" at bounding box center [384, 312] width 64 height 10
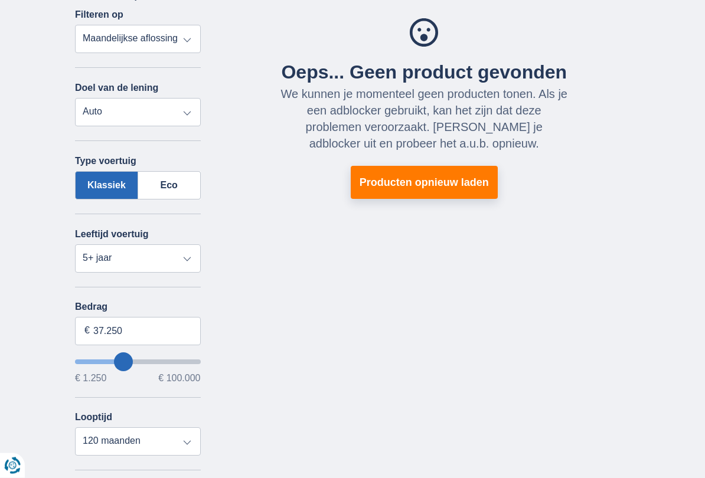
scroll to position [227, 0]
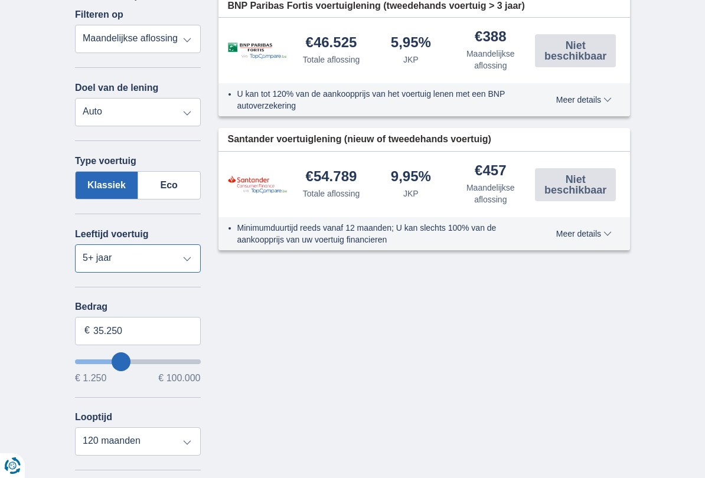
click at [184, 267] on select "Nieuw 0-1 jaar 1-2 jaar 2-3 jaar 3-4 jaar 4-5 jaar 5+ jaar" at bounding box center [138, 258] width 126 height 28
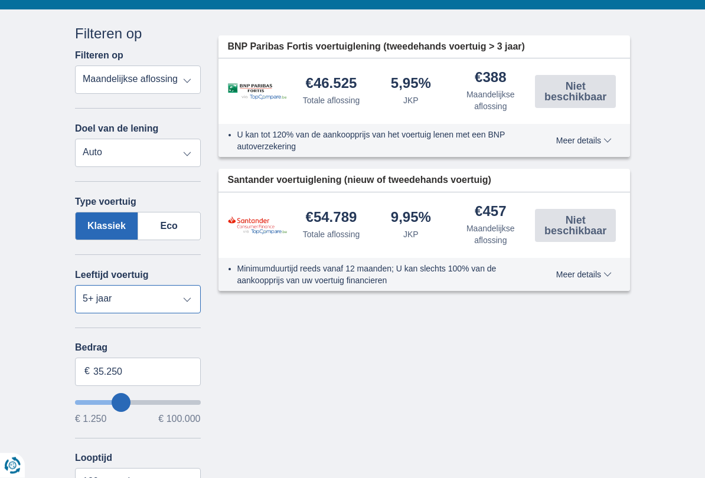
scroll to position [186, 0]
click at [191, 307] on select "Nieuw 0-1 jaar 1-2 jaar 2-3 jaar 3-4 jaar 4-5 jaar 5+ jaar" at bounding box center [138, 299] width 126 height 28
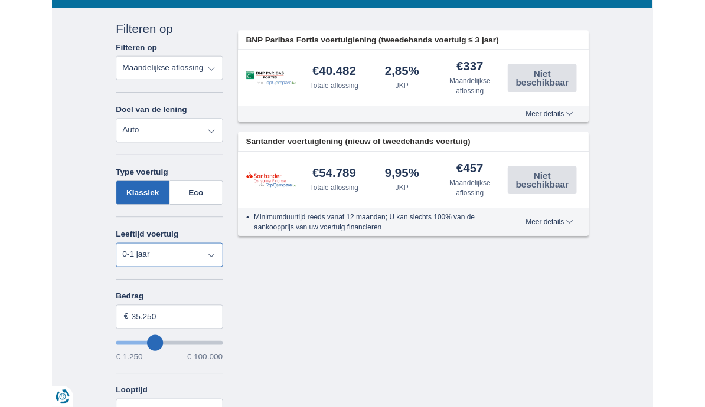
scroll to position [219, 0]
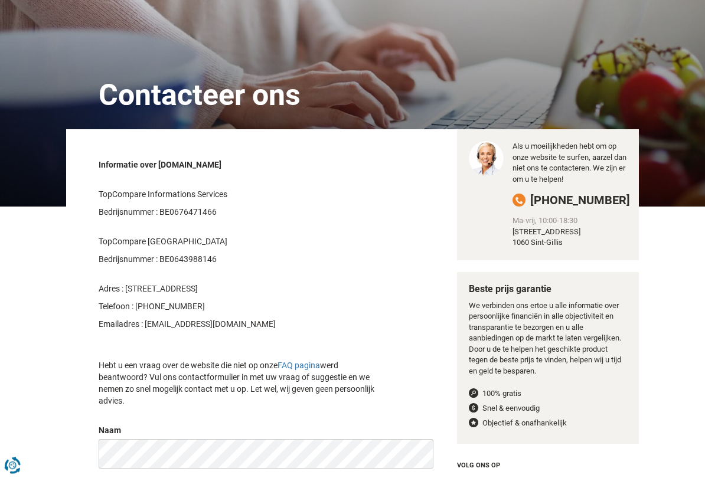
scroll to position [61, 0]
click at [472, 345] on p "We verbinden ons ertoe u alle informatie over persoonlijke financiën in alle ob…" at bounding box center [547, 338] width 158 height 77
click at [670, 334] on div "Contacteer ons Informatie over TopCompare.be TopCompare Informations Services B…" at bounding box center [352, 426] width 705 height 860
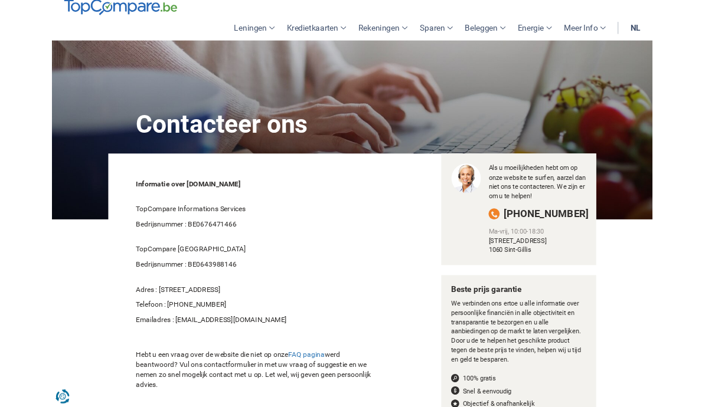
scroll to position [0, 0]
